Goal: Information Seeking & Learning: Find specific fact

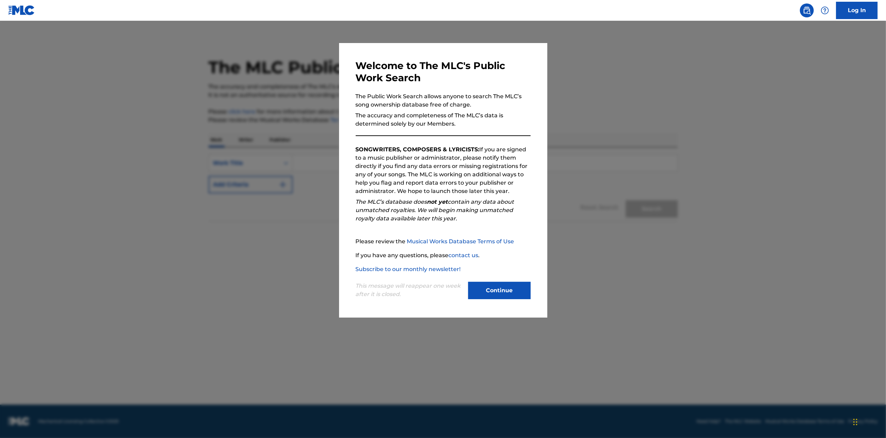
click at [507, 292] on button "Continue" at bounding box center [499, 290] width 62 height 17
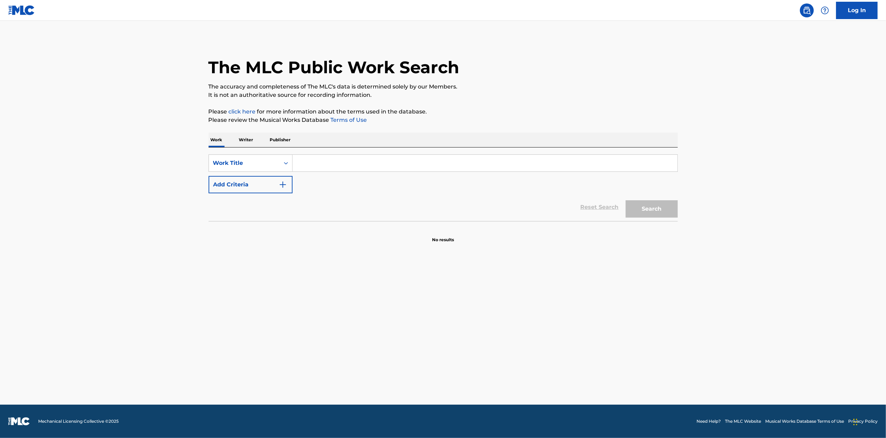
click at [396, 164] on input "Search Form" at bounding box center [485, 163] width 385 height 17
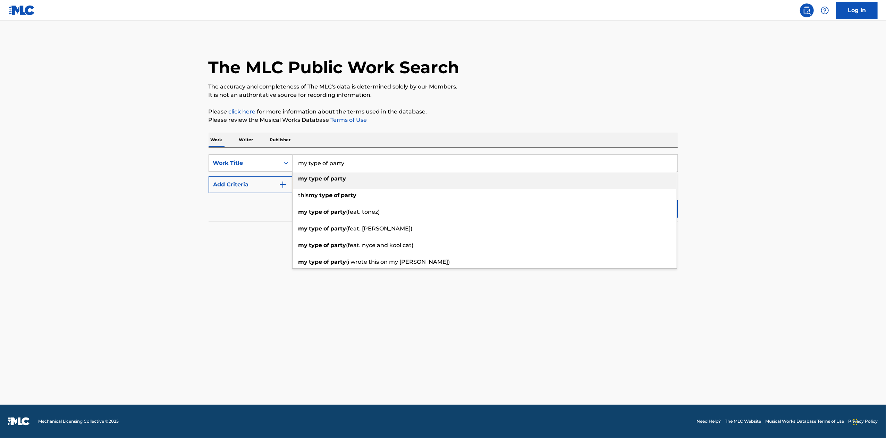
type input "my type of party"
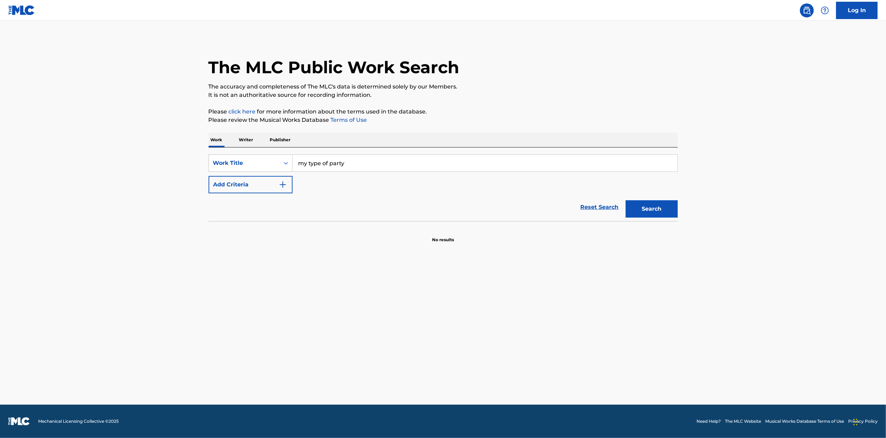
click at [228, 182] on button "Add Criteria" at bounding box center [251, 184] width 84 height 17
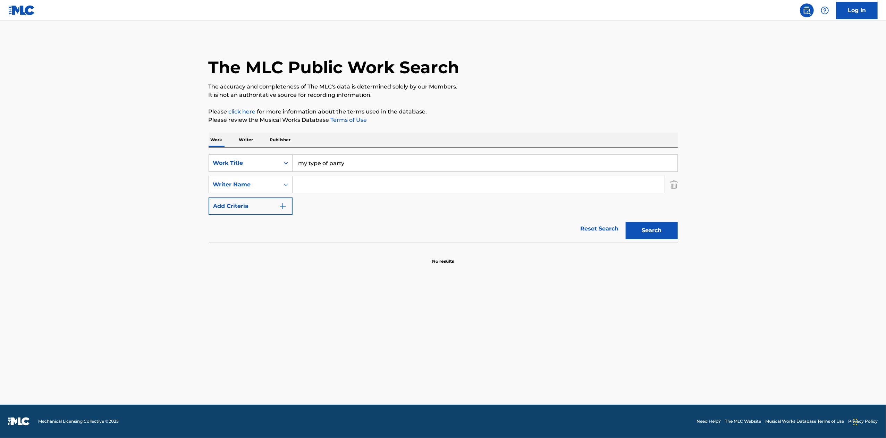
click at [353, 186] on input "Search Form" at bounding box center [479, 184] width 372 height 17
type input "natche"
click at [626, 222] on button "Search" at bounding box center [652, 230] width 52 height 17
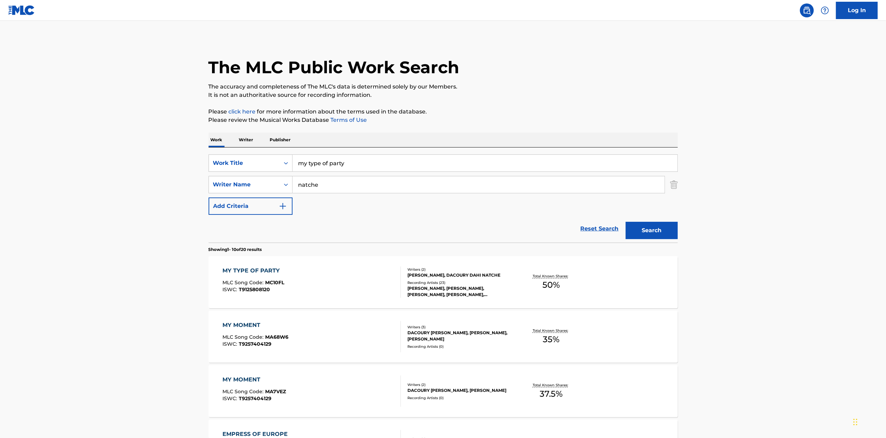
click at [481, 267] on div "Writers ( 2 )" at bounding box center [460, 269] width 105 height 5
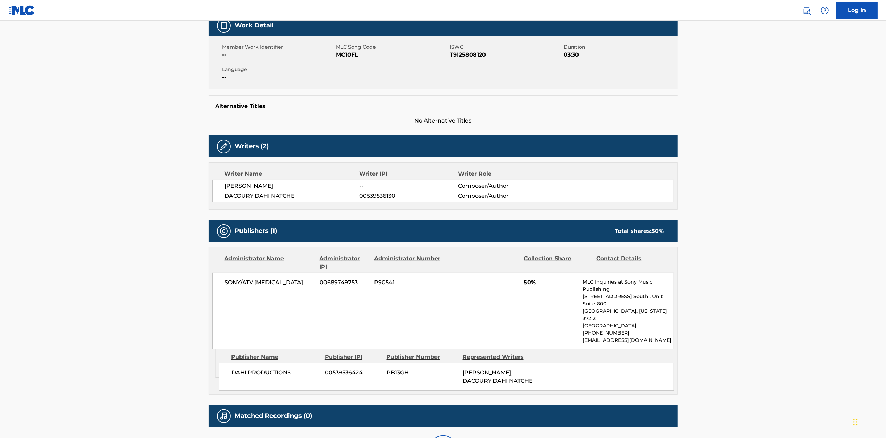
scroll to position [173, 0]
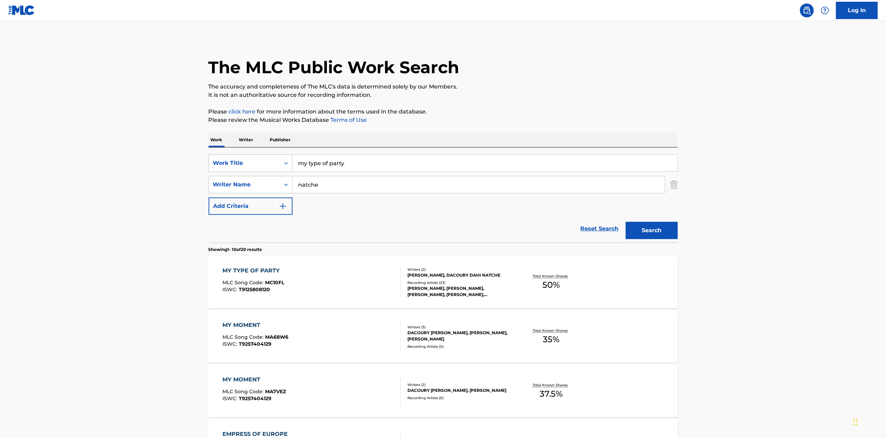
click at [329, 180] on input "natche" at bounding box center [479, 184] width 372 height 17
click at [626, 222] on button "Search" at bounding box center [652, 230] width 52 height 17
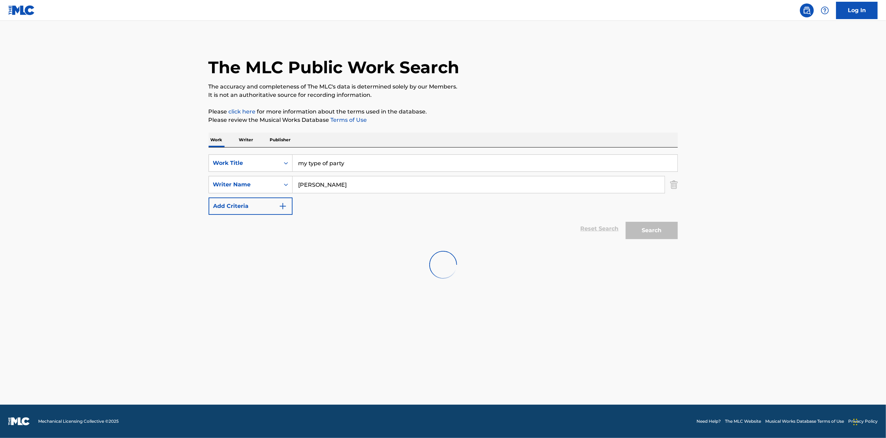
click at [663, 230] on div "Search" at bounding box center [650, 229] width 56 height 28
click at [533, 180] on input "kennedy" at bounding box center [479, 184] width 372 height 17
type input "dom"
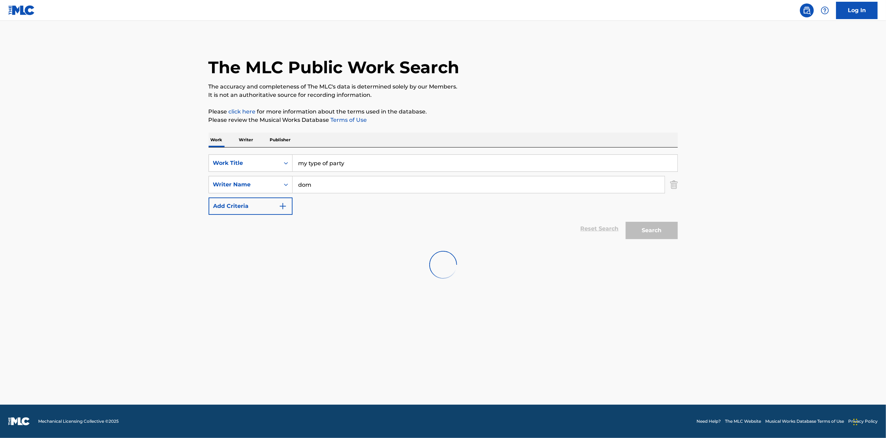
click at [672, 190] on img "Search Form" at bounding box center [674, 184] width 8 height 17
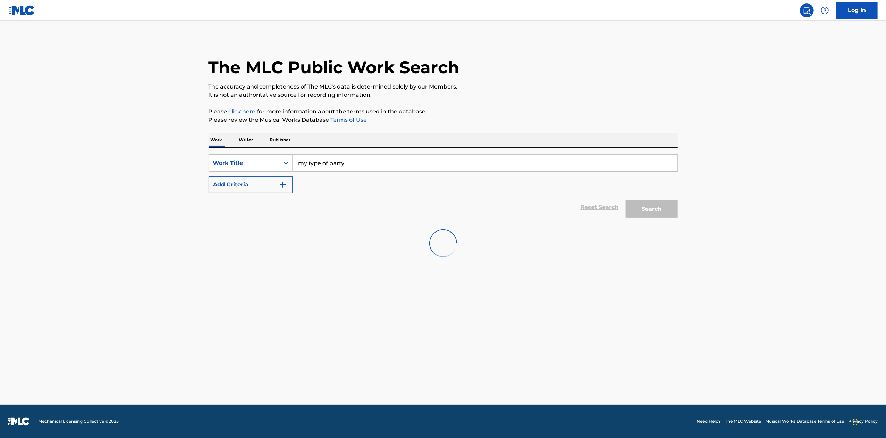
click at [217, 192] on button "Add Criteria" at bounding box center [251, 184] width 84 height 17
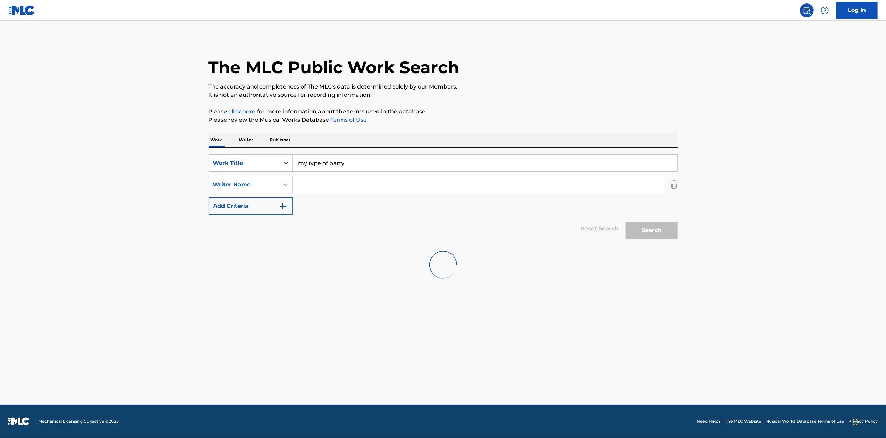
click at [596, 229] on div "Reset Search Search" at bounding box center [443, 229] width 469 height 28
click at [324, 185] on input "Search Form" at bounding box center [479, 184] width 372 height 17
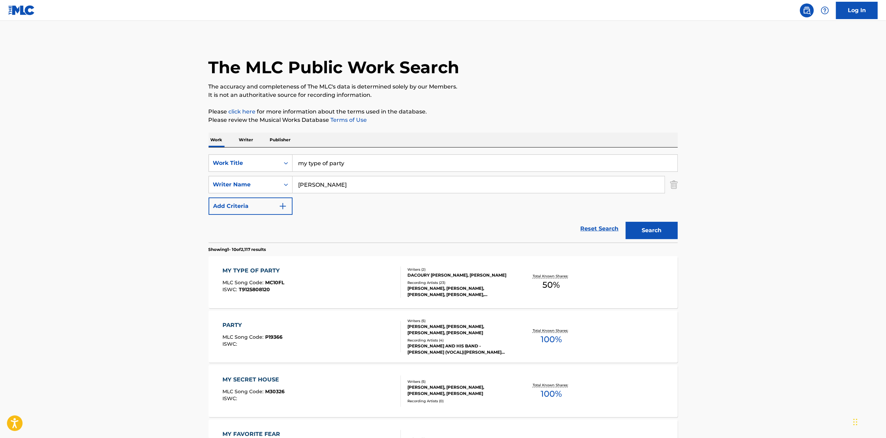
type input "kennedy"
click at [626, 222] on button "Search" at bounding box center [652, 230] width 52 height 17
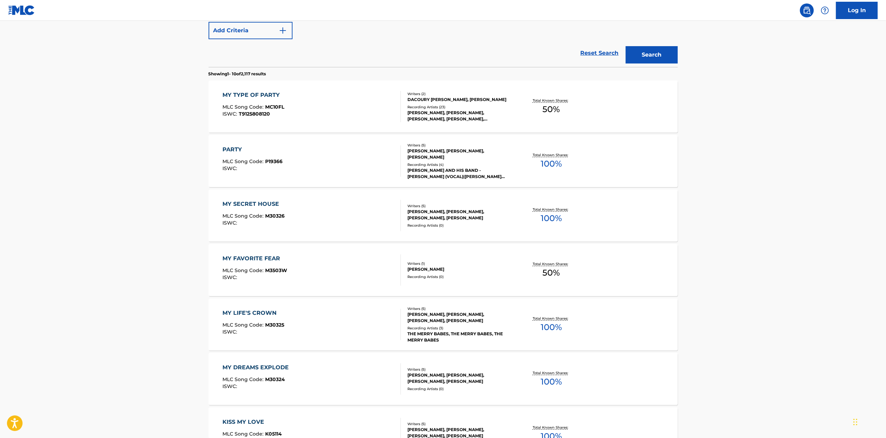
scroll to position [174, 0]
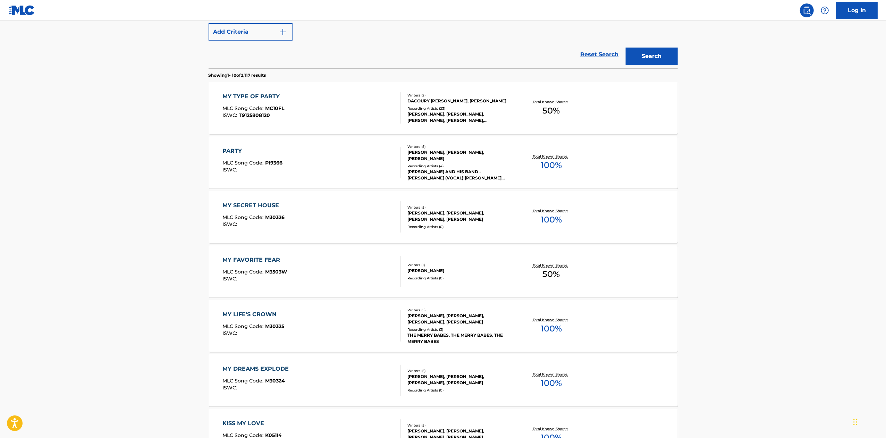
click at [350, 110] on div "MY TYPE OF PARTY MLC Song Code : MC10FL ISWC : T9125808120" at bounding box center [312, 107] width 178 height 31
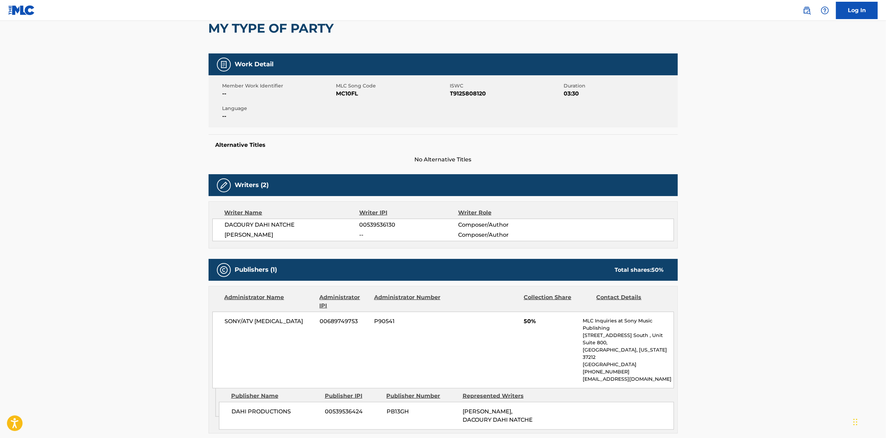
scroll to position [70, 0]
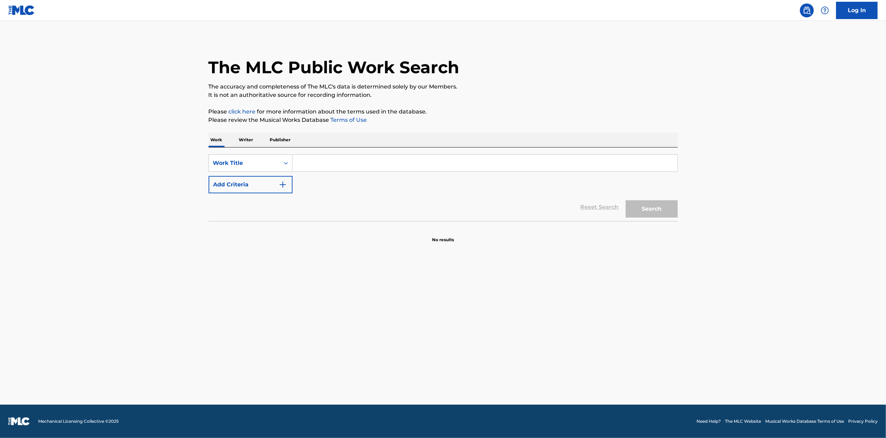
click at [384, 164] on input "Search Form" at bounding box center [485, 163] width 385 height 17
paste input "Top of the Line N*"
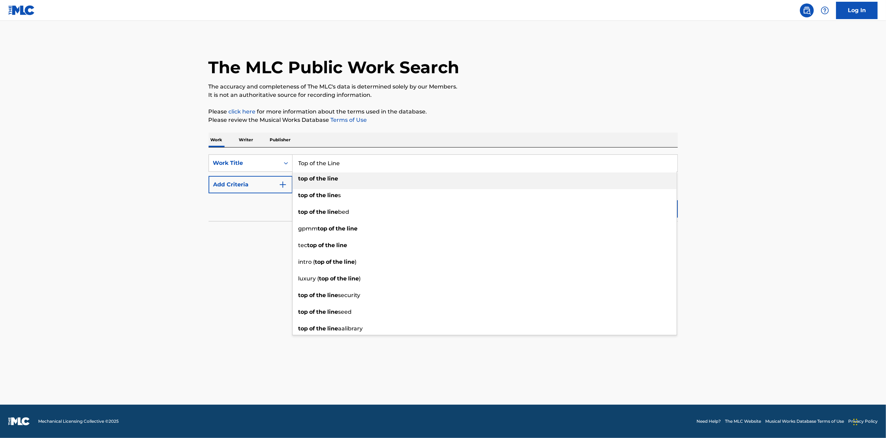
click at [369, 179] on div "top of the line" at bounding box center [485, 179] width 384 height 12
type input "top of the line"
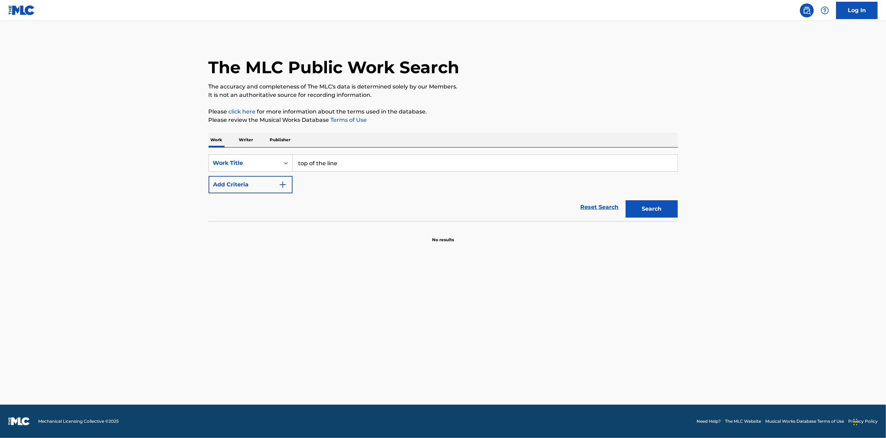
click at [269, 180] on button "Add Criteria" at bounding box center [251, 184] width 84 height 17
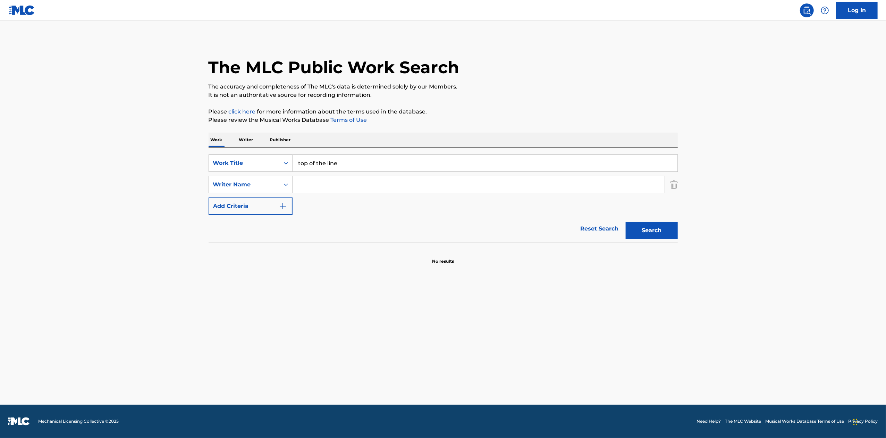
click at [338, 186] on input "Search Form" at bounding box center [479, 184] width 372 height 17
type input "carter"
click at [626, 222] on button "Search" at bounding box center [652, 230] width 52 height 17
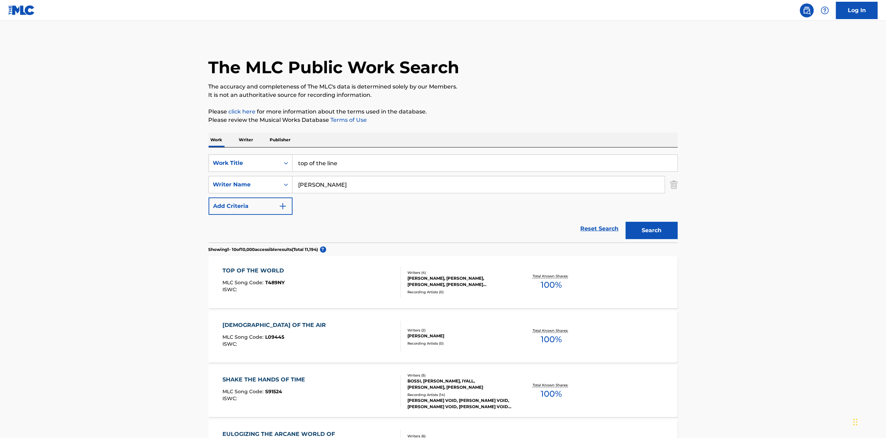
click at [351, 165] on input "top of the line" at bounding box center [485, 163] width 385 height 17
click at [354, 179] on span "gga" at bounding box center [350, 178] width 11 height 7
type input "top of the line nigga"
click at [663, 233] on button "Search" at bounding box center [652, 230] width 52 height 17
click at [316, 185] on input "carter" at bounding box center [479, 184] width 372 height 17
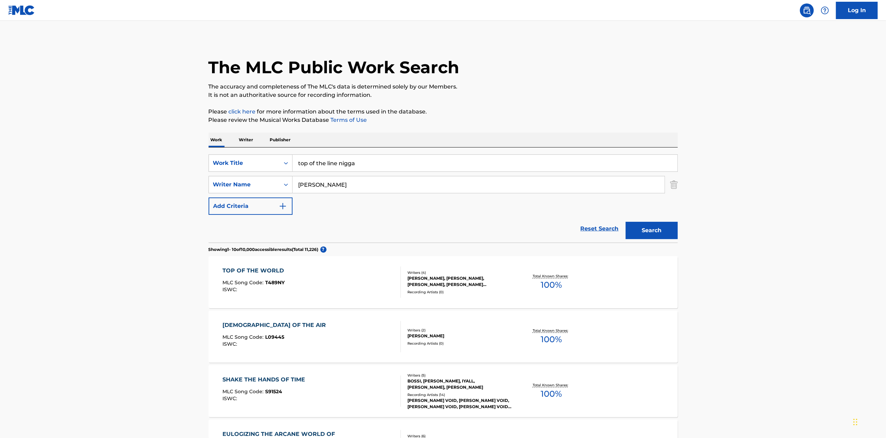
click at [316, 185] on input "carter" at bounding box center [479, 184] width 372 height 17
type input "e"
click at [626, 222] on button "Search" at bounding box center [652, 230] width 52 height 17
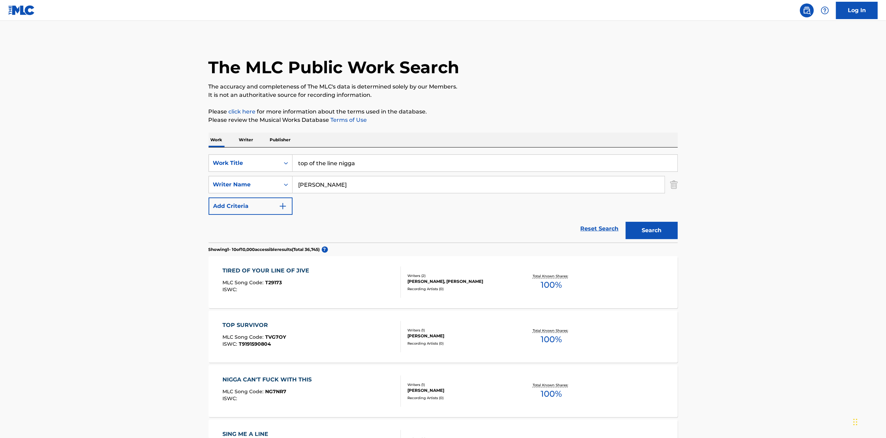
click at [318, 185] on input "williams" at bounding box center [479, 184] width 372 height 17
type input "thomas"
click at [626, 222] on button "Search" at bounding box center [652, 230] width 52 height 17
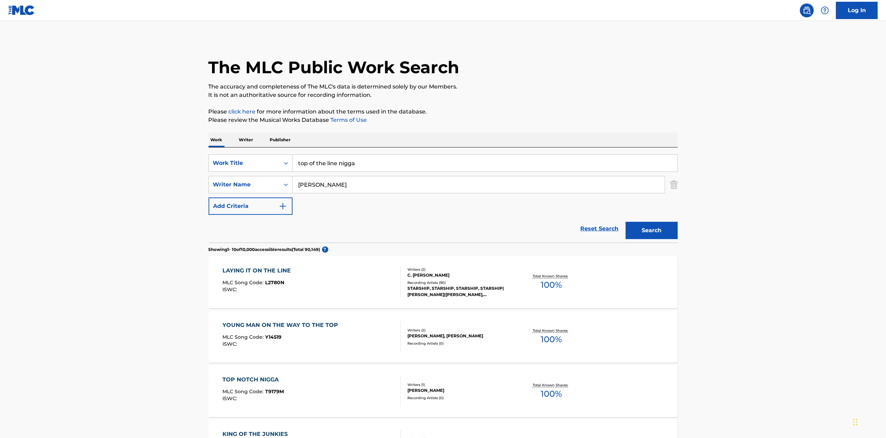
click at [370, 169] on input "top of the line nigga" at bounding box center [485, 163] width 385 height 17
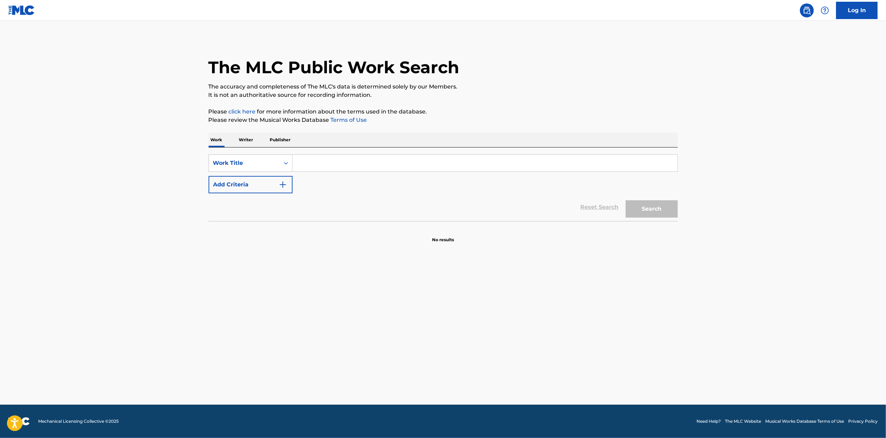
click at [378, 161] on input "Search Form" at bounding box center [485, 163] width 385 height 17
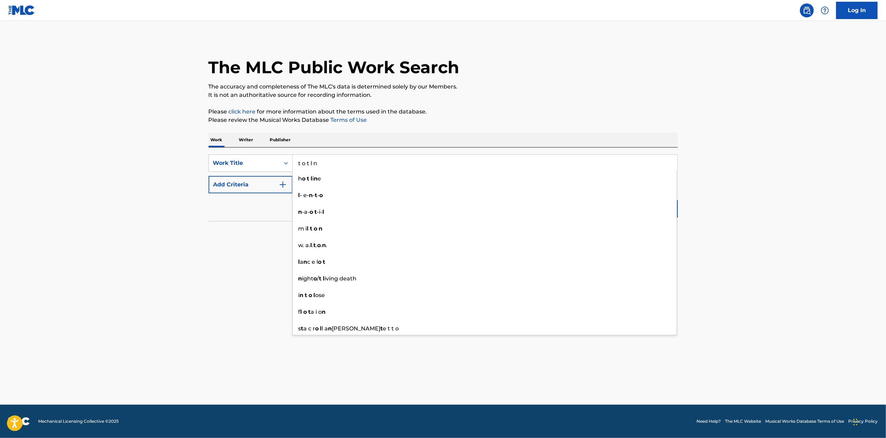
type input "t o t l n"
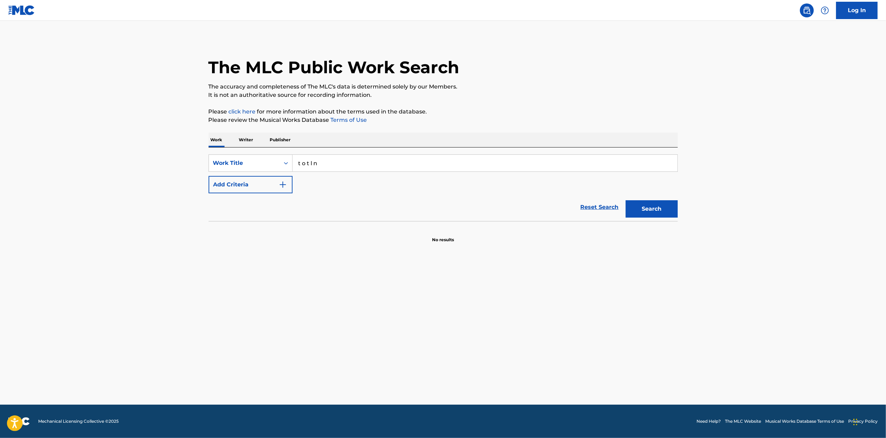
click at [121, 187] on main "The MLC Public Work Search The accuracy and completeness of The MLC's data is d…" at bounding box center [443, 213] width 886 height 384
click at [653, 206] on button "Search" at bounding box center [652, 208] width 52 height 17
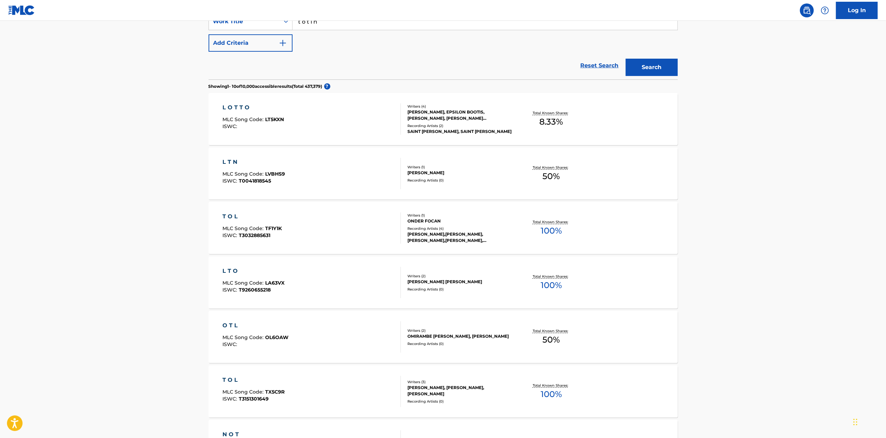
scroll to position [142, 0]
click at [235, 37] on button "Add Criteria" at bounding box center [251, 42] width 84 height 17
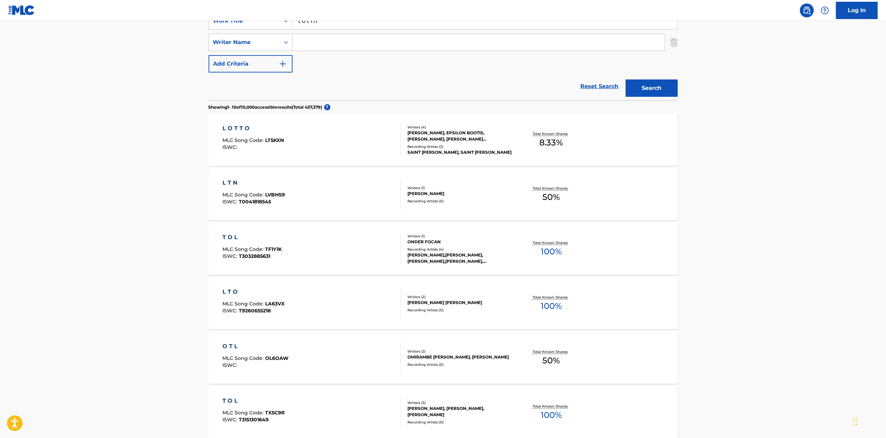
click at [336, 44] on input "Search Form" at bounding box center [479, 42] width 372 height 17
type input "williams"
click at [626, 79] on button "Search" at bounding box center [652, 87] width 52 height 17
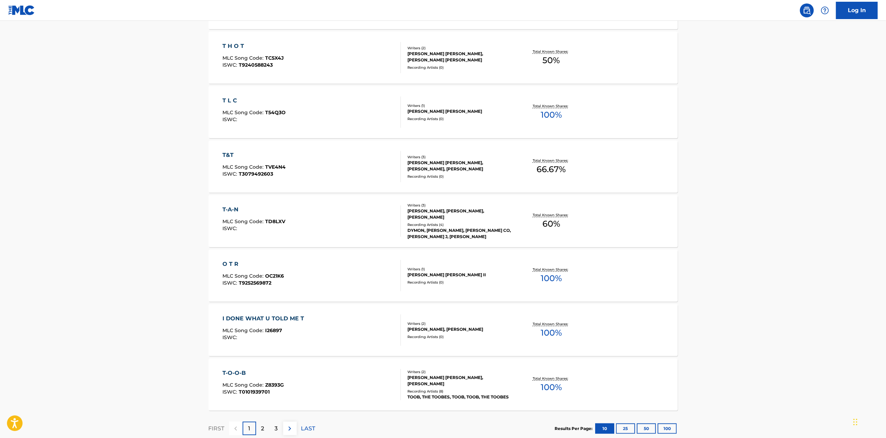
scroll to position [389, 0]
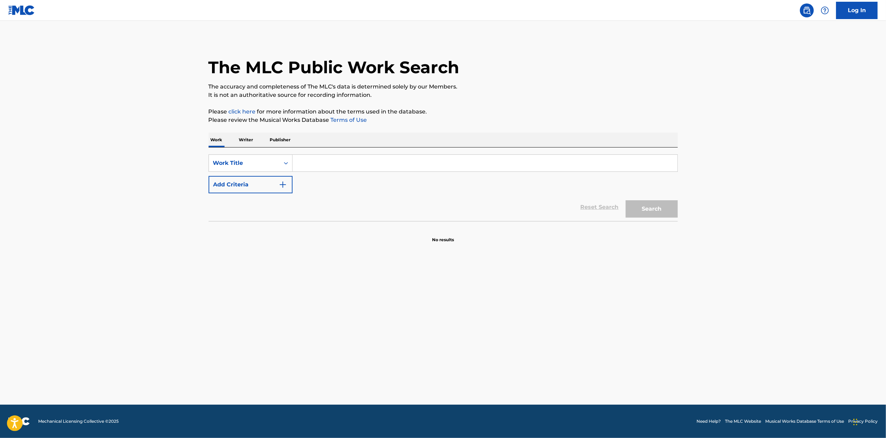
click at [319, 165] on input "Search Form" at bounding box center [485, 163] width 385 height 17
type input "la [PERSON_NAME]"
click at [646, 208] on button "Search" at bounding box center [652, 208] width 52 height 17
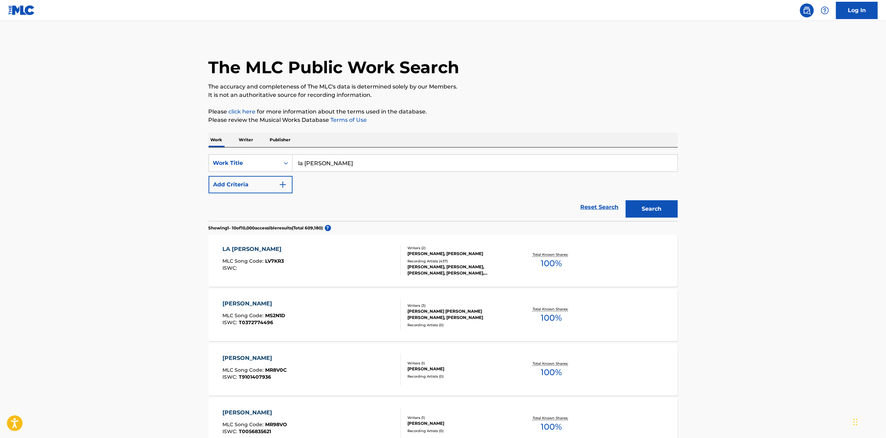
click at [340, 265] on div "LA [PERSON_NAME] MLC Song Code : LV7KR3 ISWC :" at bounding box center [312, 260] width 178 height 31
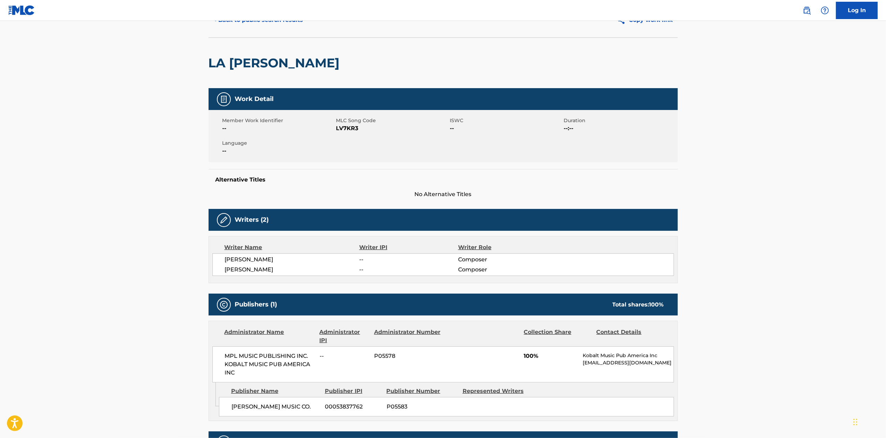
scroll to position [24, 0]
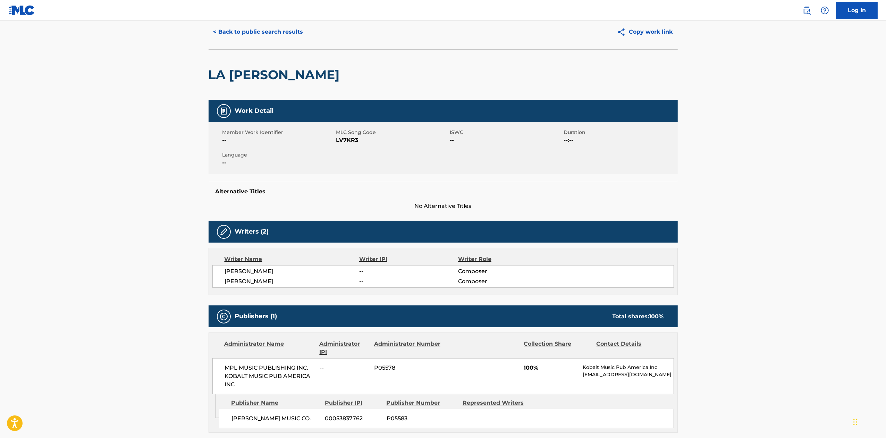
click at [273, 28] on button "< Back to public search results" at bounding box center [259, 31] width 100 height 17
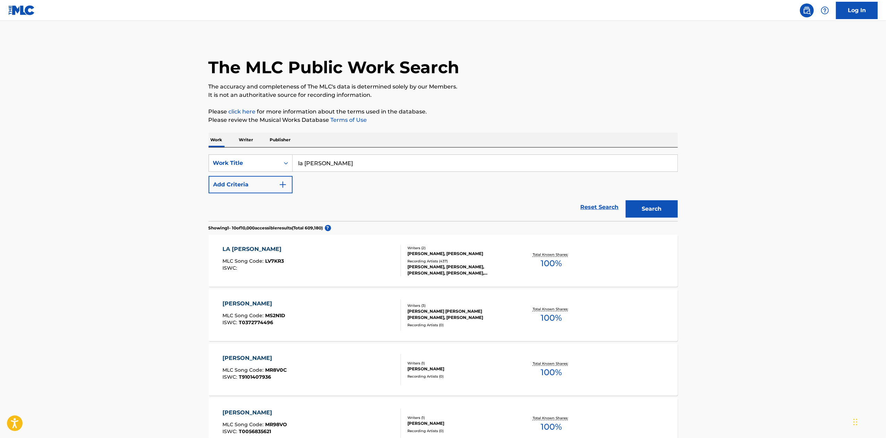
click at [351, 254] on div "LA [PERSON_NAME] MLC Song Code : LV7KR3 ISWC :" at bounding box center [312, 260] width 178 height 31
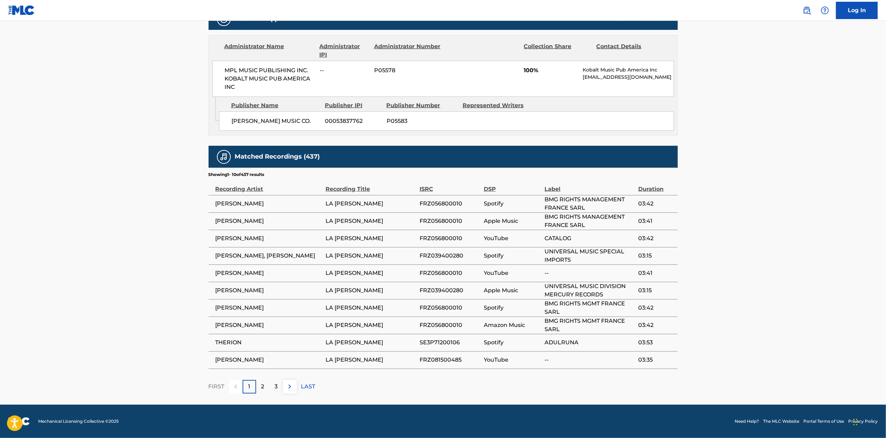
scroll to position [322, 0]
